Goal: Navigation & Orientation: Find specific page/section

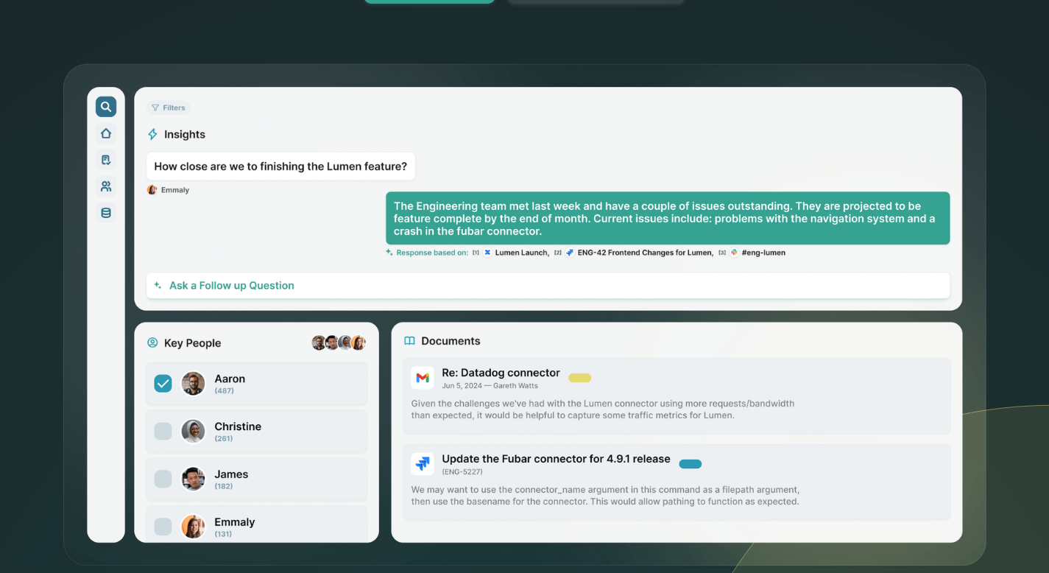
scroll to position [439, 0]
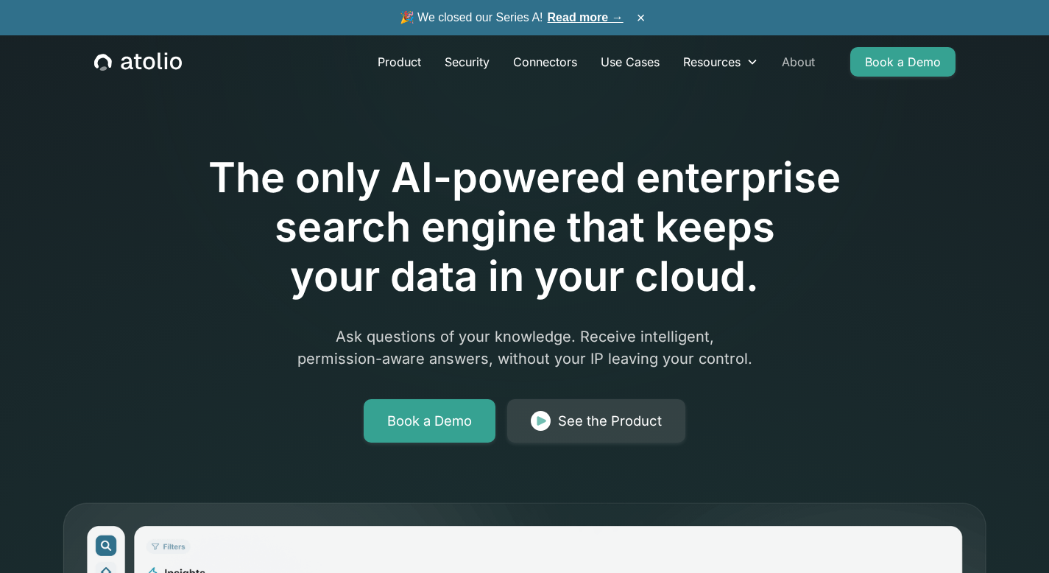
click at [792, 54] on link "About" at bounding box center [798, 61] width 57 height 29
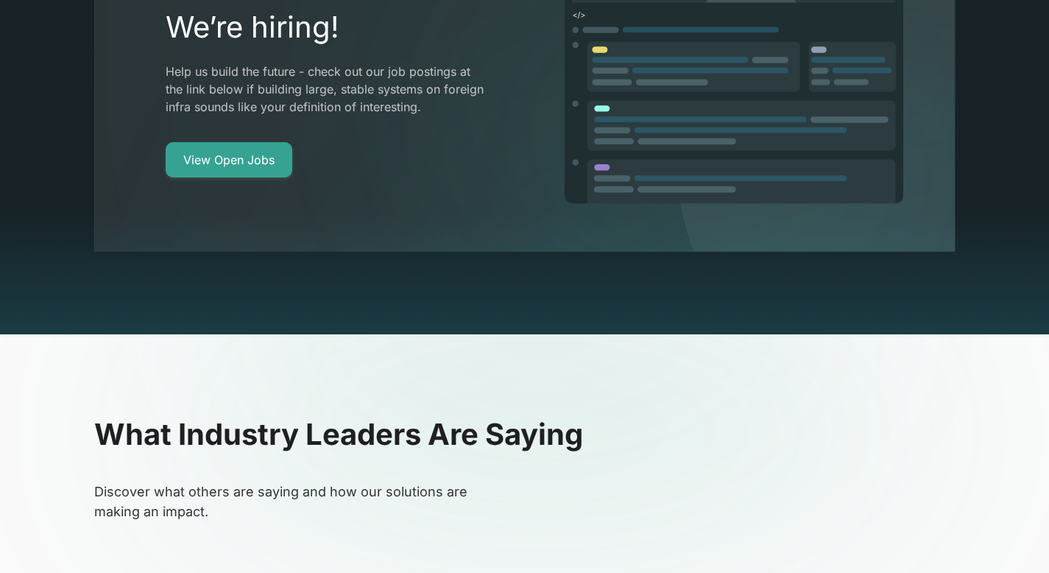
scroll to position [2914, 0]
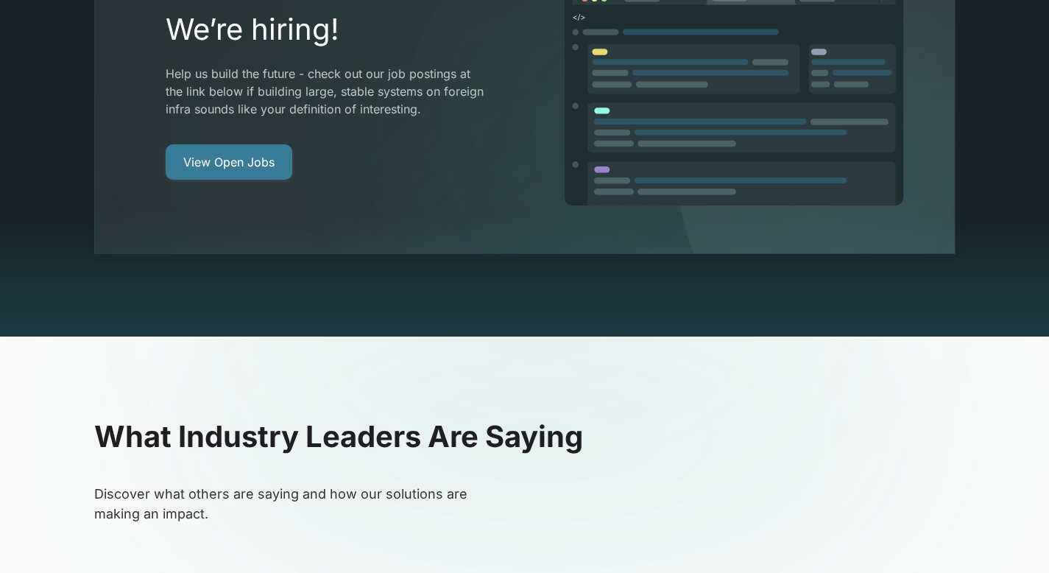
click at [270, 144] on link "View Open Jobs" at bounding box center [229, 161] width 127 height 35
